Goal: Find specific page/section: Find specific page/section

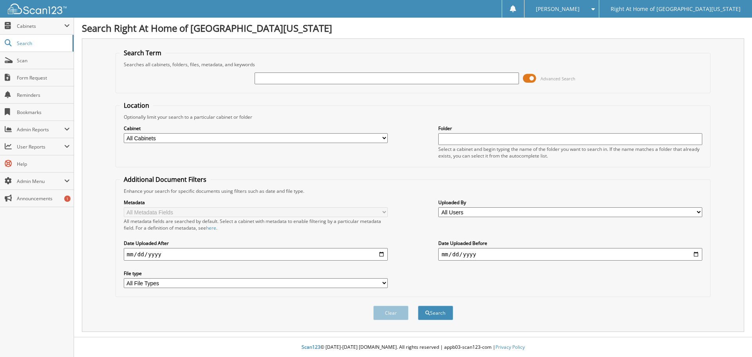
click at [314, 76] on input "text" at bounding box center [386, 78] width 264 height 12
type input "o"
type input "nolo"
click at [450, 305] on div "Search" at bounding box center [435, 313] width 37 height 16
click at [441, 313] on button "Search" at bounding box center [435, 312] width 35 height 14
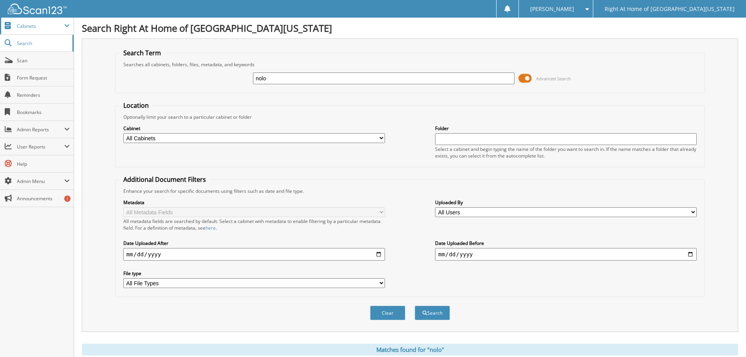
click at [24, 29] on span "Cabinets" at bounding box center [40, 26] width 47 height 7
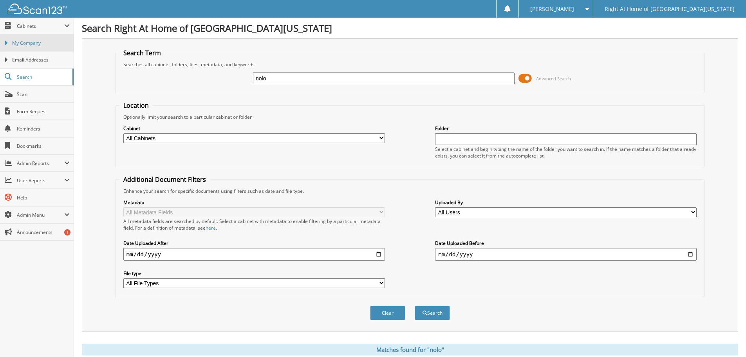
click at [25, 43] on span "My Company" at bounding box center [41, 43] width 58 height 7
